Goal: Check status

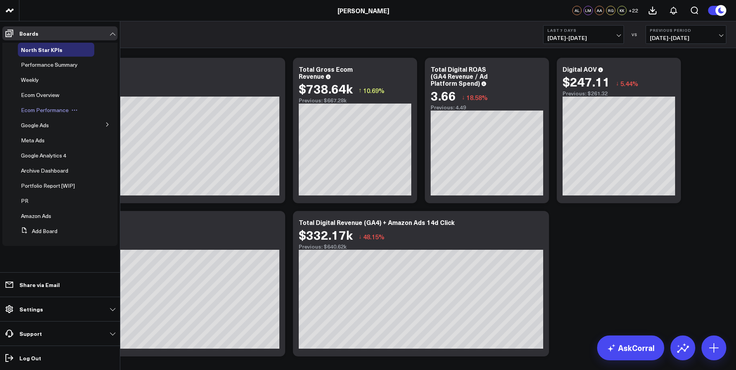
click at [41, 112] on span "Ecom Performance" at bounding box center [45, 109] width 48 height 7
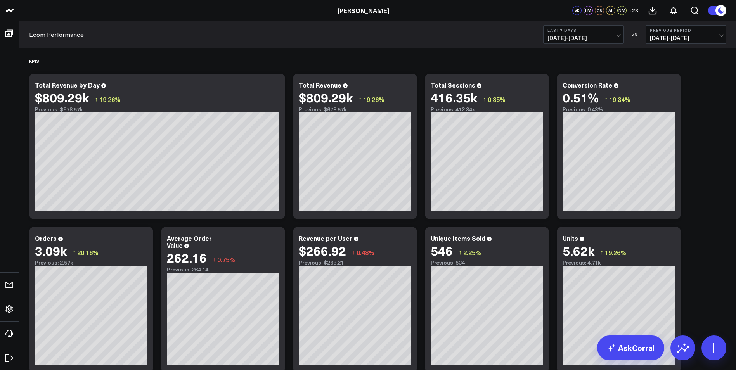
click at [698, 32] on b "Previous Period" at bounding box center [686, 30] width 72 height 5
click at [660, 81] on link "YoY" at bounding box center [686, 81] width 80 height 15
